Goal: Find specific page/section: Find specific page/section

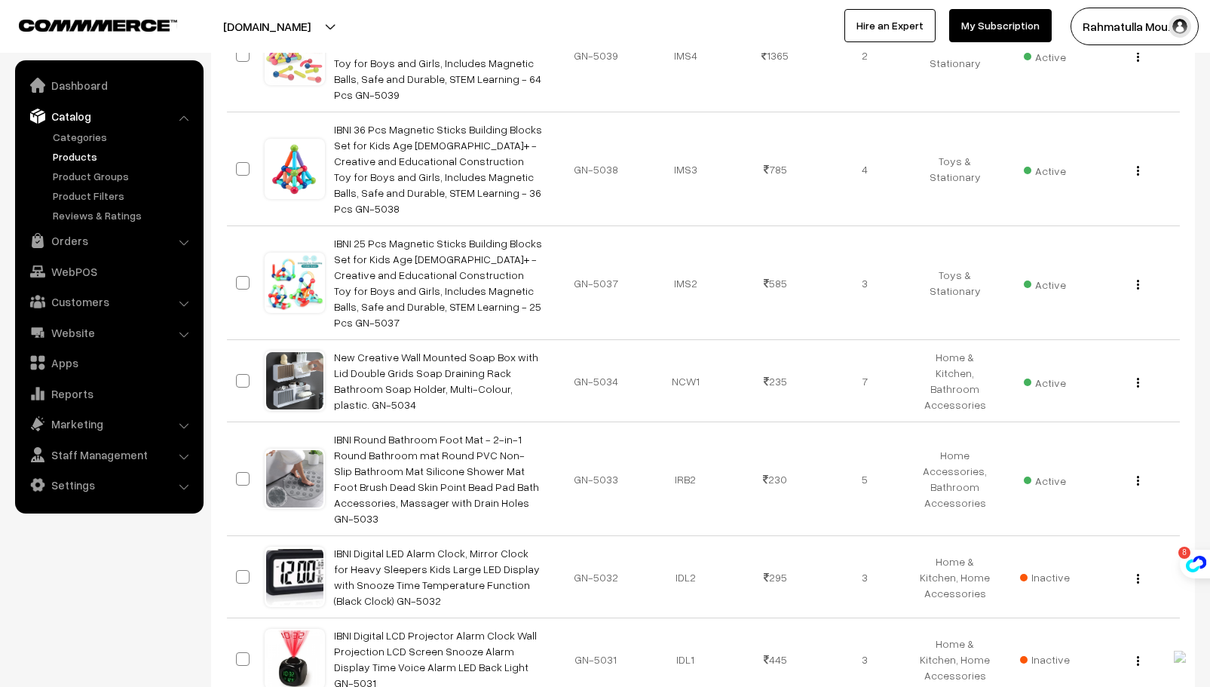
scroll to position [7841, 0]
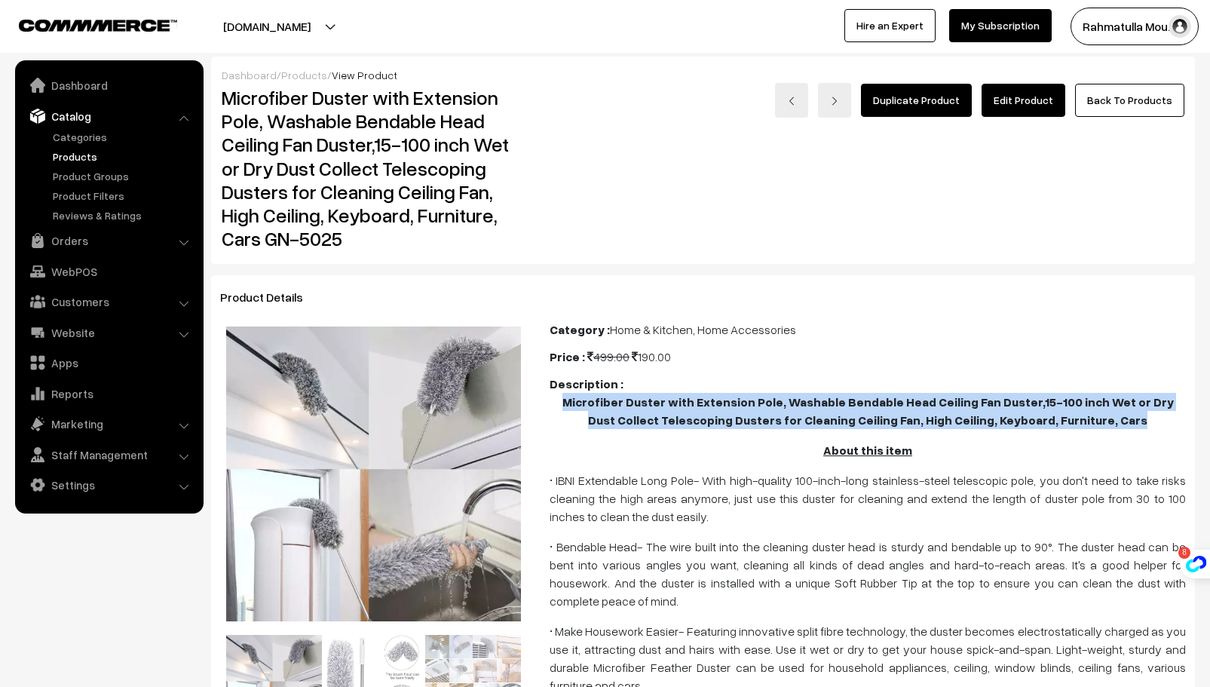
drag, startPoint x: 566, startPoint y: 402, endPoint x: 1170, endPoint y: 428, distance: 604.5
click at [1170, 428] on p "Microfiber Duster with Extension Pole, Washable Bendable Head Ceiling Fan Duste…" at bounding box center [868, 411] width 636 height 36
copy b "Microfiber Duster with Extension Pole, Washable Bendable Head Ceiling Fan Duste…"
